Goal: Information Seeking & Learning: Learn about a topic

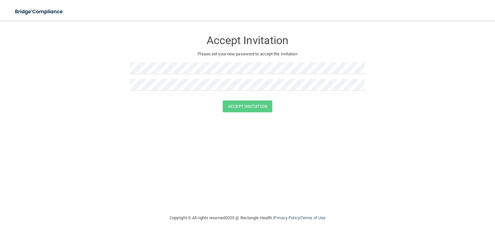
click at [184, 61] on div "Accept Invitation Please set your new password to accept the invitation" at bounding box center [247, 63] width 235 height 73
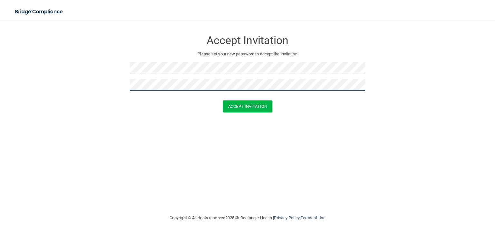
click at [223, 100] on button "Accept Invitation" at bounding box center [248, 106] width 50 height 12
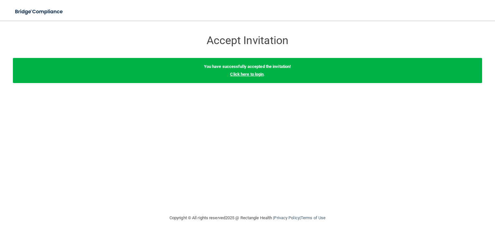
click at [250, 75] on link "Click here to login" at bounding box center [246, 74] width 33 height 5
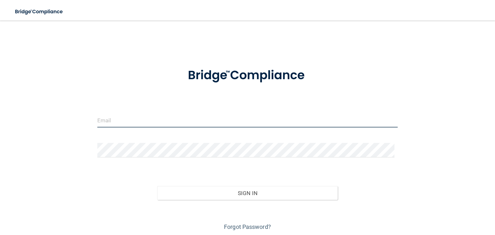
click at [126, 122] on input "email" at bounding box center [247, 120] width 300 height 14
type input "[EMAIL_ADDRESS][DOMAIN_NAME]"
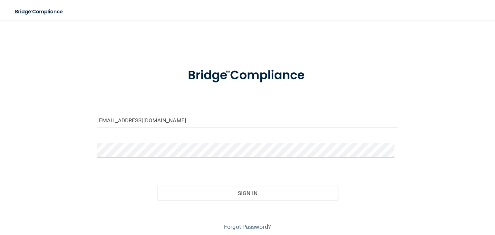
click at [157, 186] on button "Sign In" at bounding box center [247, 193] width 180 height 14
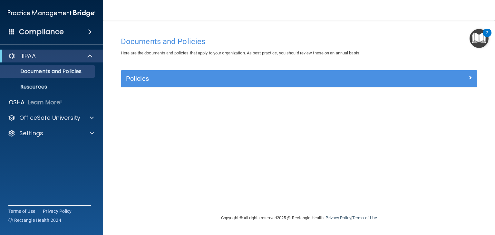
click at [476, 36] on img "Open Resource Center, 2 new notifications" at bounding box center [478, 38] width 19 height 19
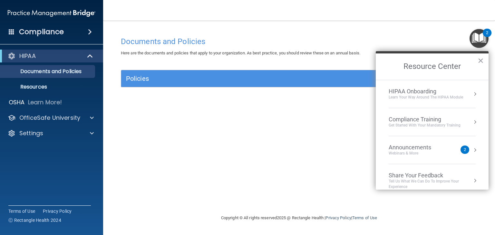
scroll to position [7, 0]
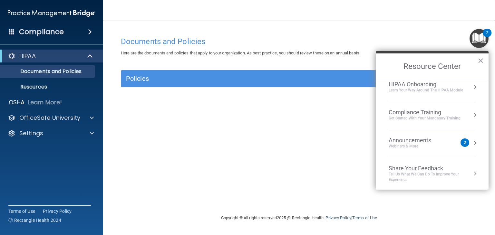
click at [439, 147] on div "Webinars & More" at bounding box center [415, 146] width 55 height 5
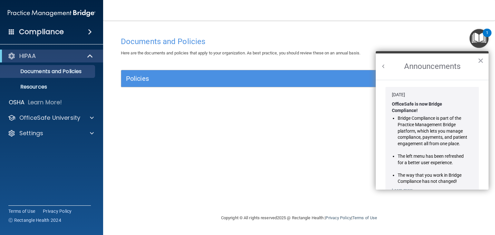
scroll to position [105, 0]
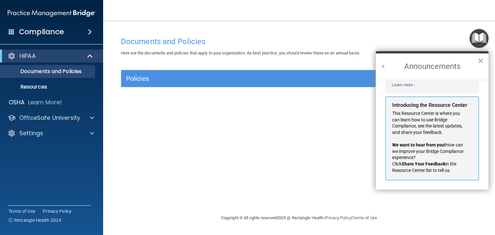
click at [384, 62] on h2 "Announcements" at bounding box center [432, 66] width 113 height 26
click at [383, 66] on button "Back to Resource Center Home" at bounding box center [383, 66] width 6 height 6
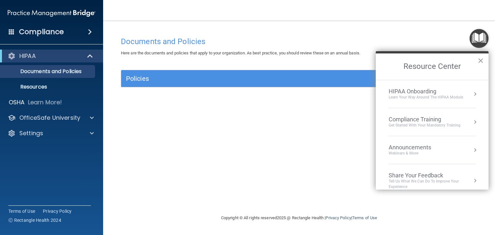
scroll to position [7, 0]
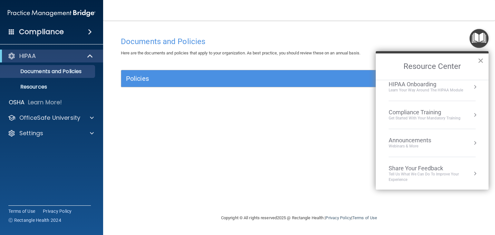
click at [481, 60] on button "×" at bounding box center [480, 60] width 6 height 10
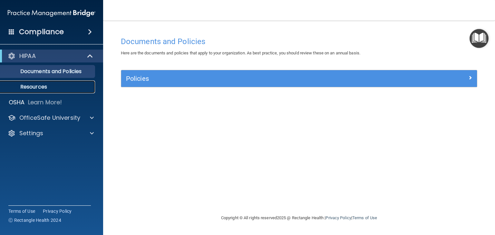
click at [69, 85] on p "Resources" at bounding box center [48, 87] width 88 height 6
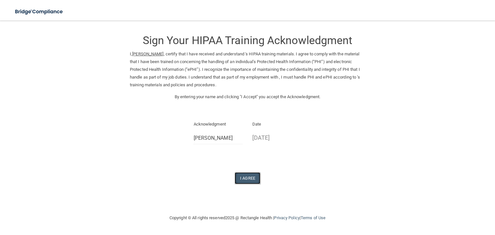
click at [242, 176] on button "I Agree" at bounding box center [247, 178] width 26 height 12
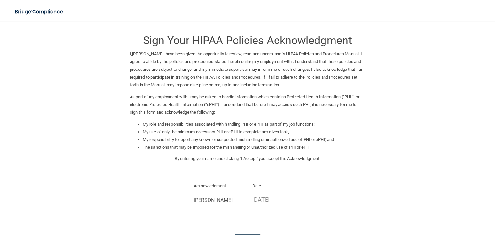
scroll to position [52, 0]
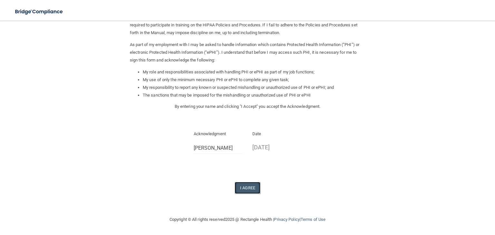
click at [241, 191] on button "I Agree" at bounding box center [247, 188] width 26 height 12
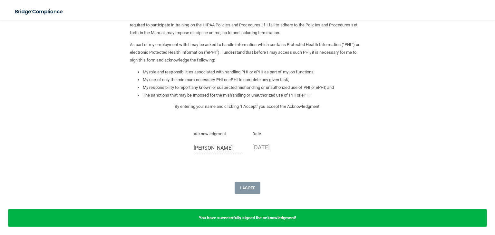
scroll to position [77, 0]
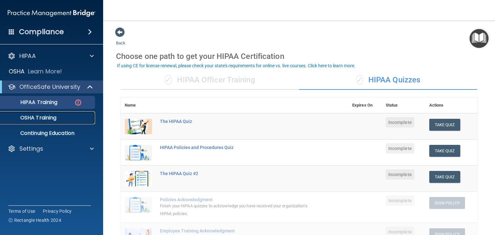
click at [54, 121] on link "OSHA Training" at bounding box center [44, 117] width 101 height 13
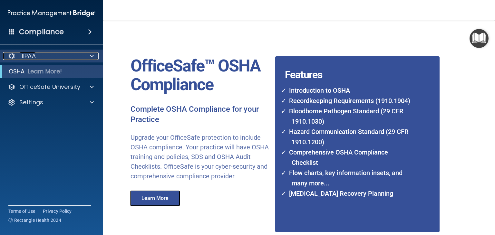
click at [69, 59] on div "HIPAA" at bounding box center [43, 56] width 80 height 8
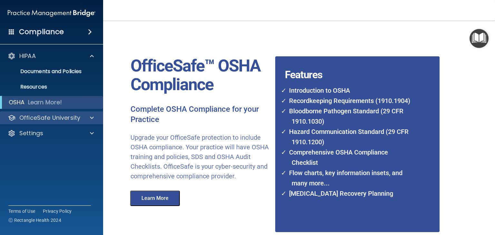
click at [58, 122] on div "OfficeSafe University" at bounding box center [51, 117] width 103 height 13
click at [59, 117] on p "OfficeSafe University" at bounding box center [49, 118] width 61 height 8
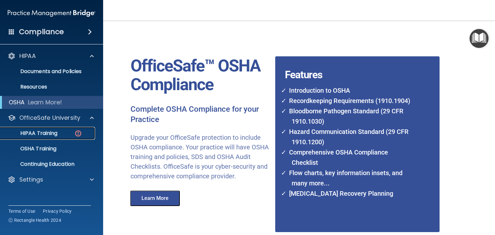
click at [57, 132] on p "HIPAA Training" at bounding box center [30, 133] width 53 height 6
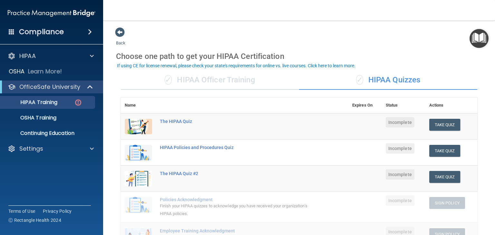
click at [231, 81] on div "✓ HIPAA Officer Training" at bounding box center [210, 80] width 178 height 19
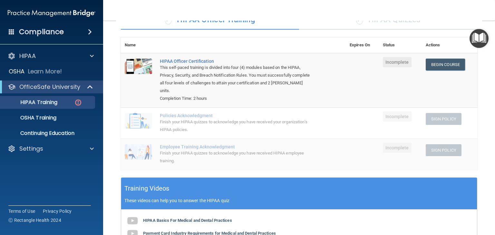
scroll to position [28, 0]
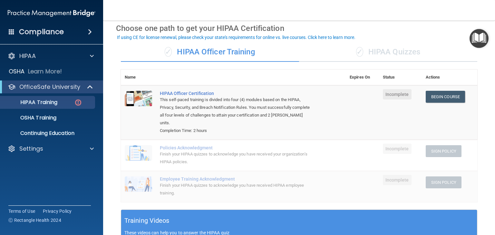
click at [342, 55] on div "✓ HIPAA Quizzes" at bounding box center [388, 52] width 178 height 19
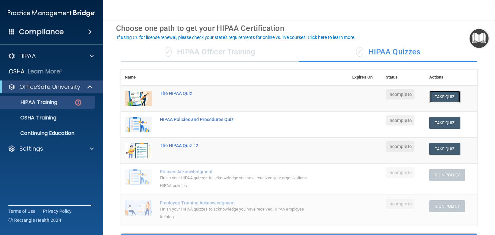
click at [441, 95] on button "Take Quiz" at bounding box center [444, 97] width 31 height 12
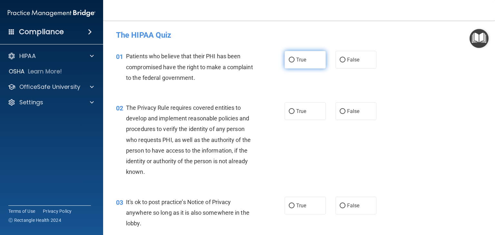
click at [299, 58] on span "True" at bounding box center [301, 60] width 10 height 6
click at [294, 58] on input "True" at bounding box center [292, 60] width 6 height 5
radio input "true"
click at [289, 61] on input "True" at bounding box center [292, 60] width 6 height 5
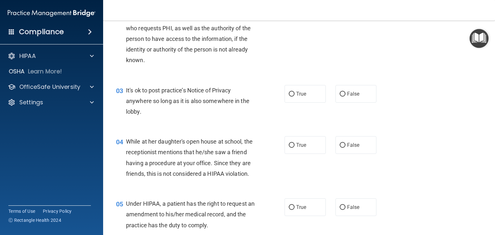
scroll to position [121, 0]
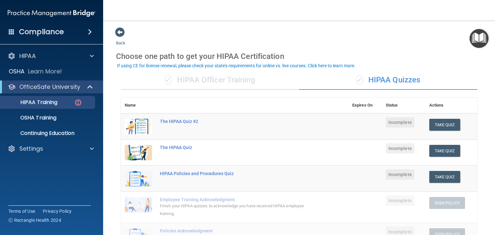
click at [36, 37] on div "Compliance" at bounding box center [51, 32] width 103 height 14
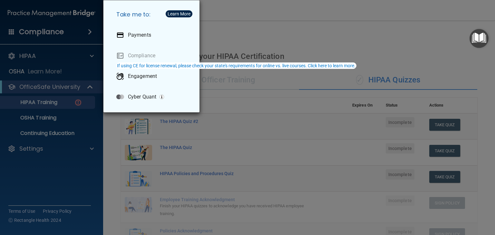
click at [239, 26] on div "Take me to: Payments Compliance Engagement Cyber Quant" at bounding box center [247, 117] width 495 height 235
